Goal: Information Seeking & Learning: Learn about a topic

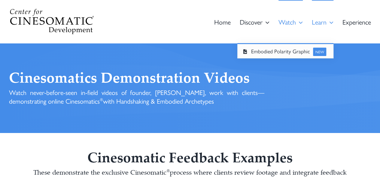
click at [320, 25] on span "Learn" at bounding box center [319, 22] width 15 height 7
click at [329, 23] on icon "Main Menu" at bounding box center [331, 22] width 4 height 10
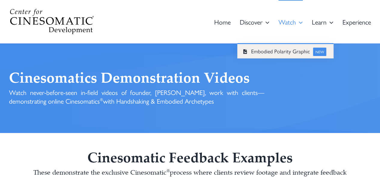
click at [320, 52] on span "NEW" at bounding box center [320, 52] width 14 height 9
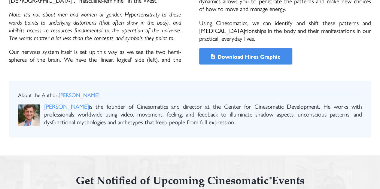
scroll to position [481, 0]
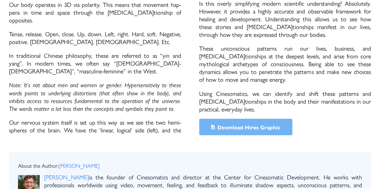
click at [259, 124] on span "Down­load Hires Graphic" at bounding box center [248, 127] width 63 height 6
